Goal: Information Seeking & Learning: Understand process/instructions

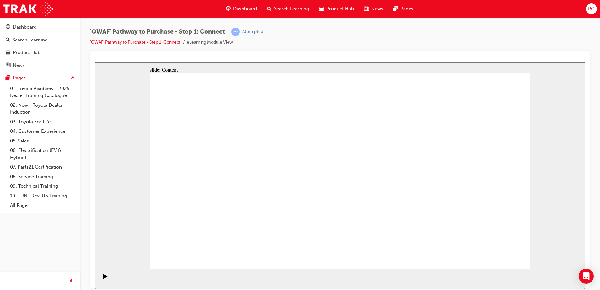
click at [103, 278] on icon "Play (Ctrl+Alt+P)" at bounding box center [105, 275] width 4 height 5
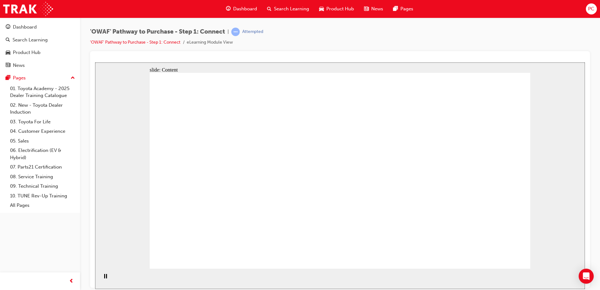
click at [138, 114] on div "slide: Content Rectangle 1 close_white.png Rectangle 2 RESOURCES No resources a…" at bounding box center [340, 175] width 490 height 226
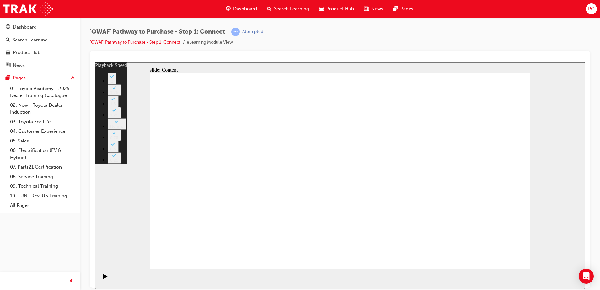
type input "76"
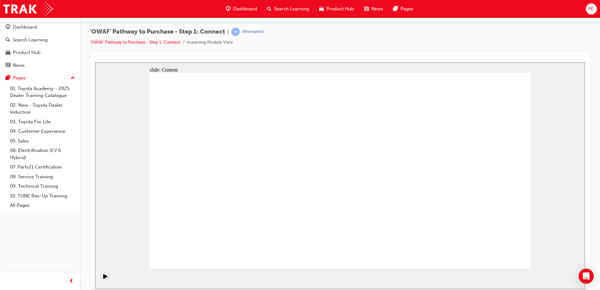
drag, startPoint x: 100, startPoint y: 279, endPoint x: 98, endPoint y: 277, distance: 3.2
click at [100, 279] on div "Play (Ctrl+Alt+P)" at bounding box center [105, 278] width 11 height 11
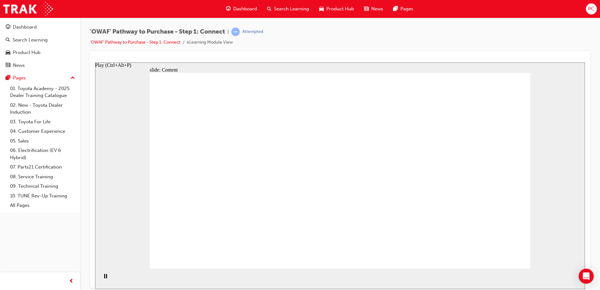
click at [101, 278] on div "Pause (Ctrl+Alt+P)" at bounding box center [105, 278] width 11 height 11
click at [586, 274] on icon "Open Intercom Messenger" at bounding box center [585, 276] width 7 height 8
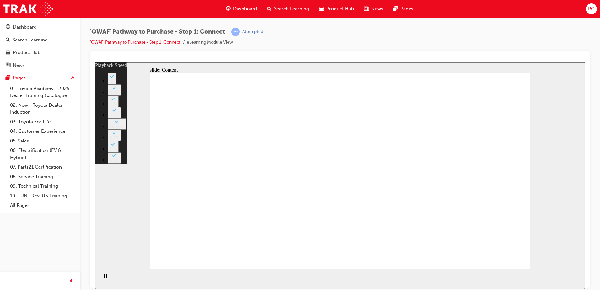
type input "76"
